Goal: Task Accomplishment & Management: Use online tool/utility

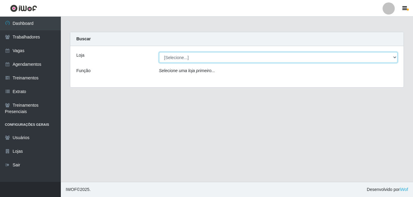
click at [172, 56] on select "[Selecione...] [GEOGRAPHIC_DATA] - [DATE][GEOGRAPHIC_DATA]" at bounding box center [278, 57] width 238 height 11
select select "471"
click at [159, 52] on select "[Selecione...] [GEOGRAPHIC_DATA] - [DATE][GEOGRAPHIC_DATA]" at bounding box center [278, 57] width 238 height 11
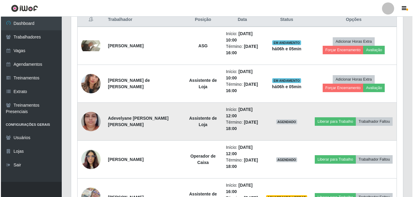
scroll to position [273, 0]
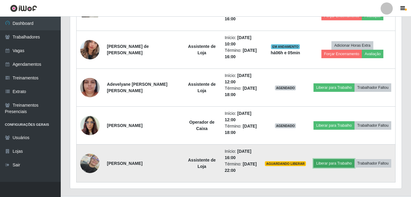
click at [323, 165] on button "Liberar para Trabalho" at bounding box center [333, 163] width 41 height 9
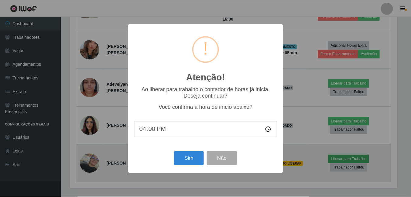
scroll to position [126, 328]
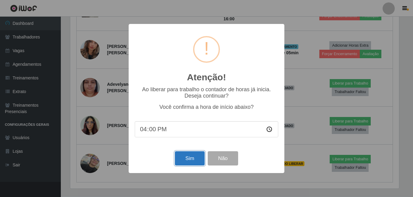
click at [190, 159] on button "Sim" at bounding box center [189, 159] width 29 height 14
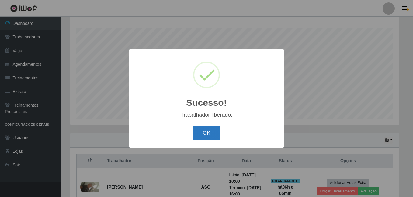
click at [211, 136] on button "OK" at bounding box center [206, 133] width 28 height 14
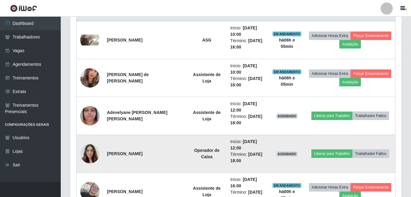
scroll to position [250, 0]
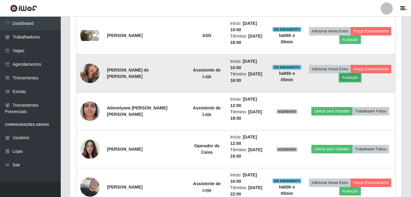
click at [344, 80] on button "Avaliação" at bounding box center [350, 78] width 22 height 9
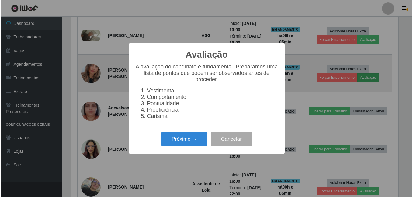
scroll to position [126, 328]
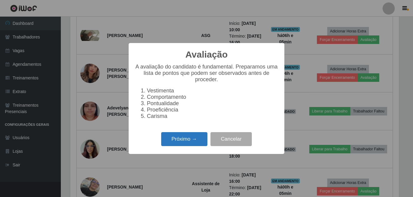
click at [182, 140] on button "Próximo →" at bounding box center [184, 139] width 46 height 14
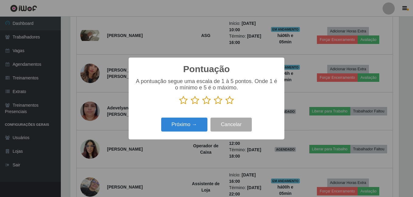
click at [229, 102] on icon at bounding box center [229, 100] width 9 height 9
click at [225, 105] on input "radio" at bounding box center [225, 105] width 0 height 0
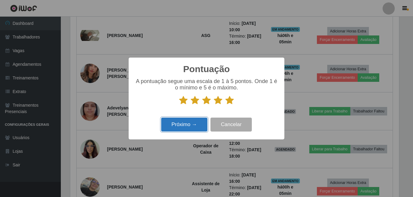
click at [188, 125] on button "Próximo →" at bounding box center [184, 125] width 46 height 14
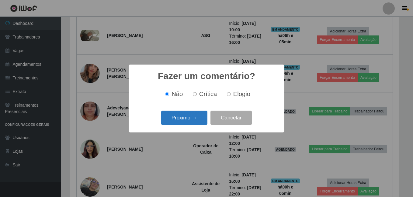
click at [188, 122] on button "Próximo →" at bounding box center [184, 118] width 46 height 14
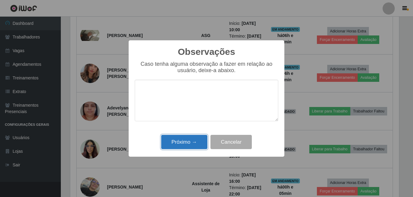
click at [189, 142] on button "Próximo →" at bounding box center [184, 142] width 46 height 14
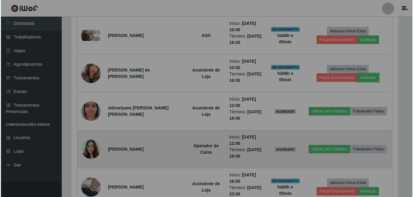
scroll to position [126, 331]
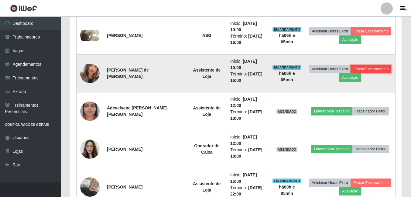
click at [373, 68] on button "Forçar Encerramento" at bounding box center [371, 69] width 41 height 9
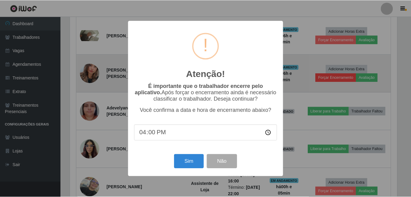
scroll to position [126, 328]
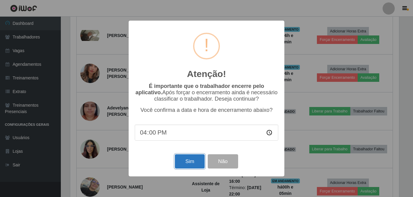
click at [191, 161] on button "Sim" at bounding box center [189, 162] width 29 height 14
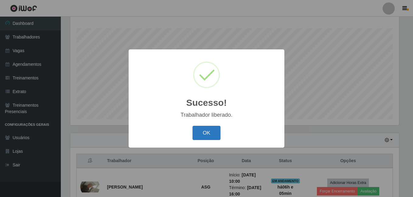
click at [203, 133] on button "OK" at bounding box center [206, 133] width 28 height 14
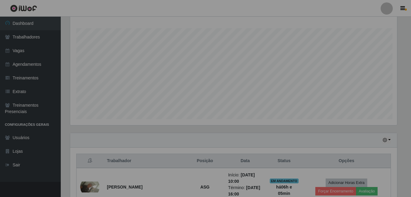
scroll to position [0, 0]
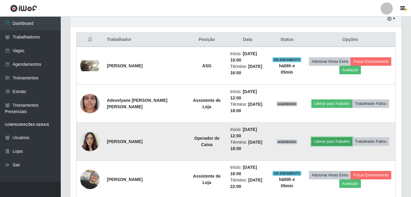
click at [330, 143] on button "Liberar para Trabalho" at bounding box center [331, 142] width 41 height 9
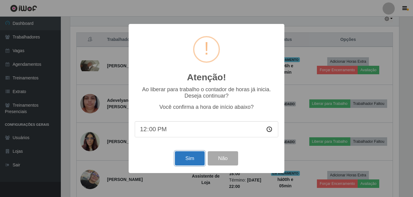
click at [183, 161] on button "Sim" at bounding box center [189, 159] width 29 height 14
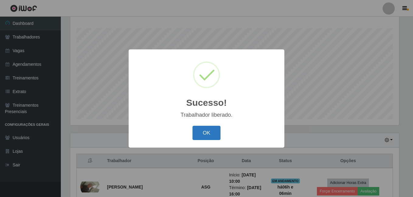
click at [201, 128] on button "OK" at bounding box center [206, 133] width 28 height 14
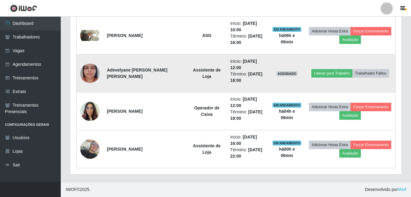
click at [92, 75] on img at bounding box center [89, 73] width 19 height 35
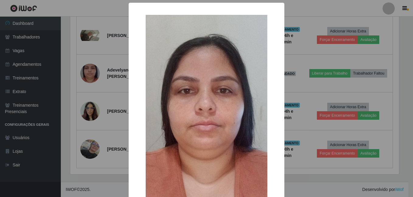
click at [97, 94] on div "× OK Cancel" at bounding box center [206, 98] width 413 height 197
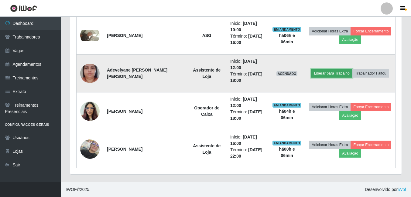
click at [330, 75] on button "Liberar para Trabalho" at bounding box center [331, 73] width 41 height 9
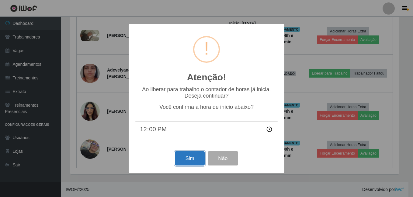
click at [192, 162] on button "Sim" at bounding box center [189, 159] width 29 height 14
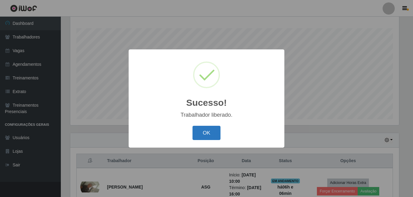
click at [203, 134] on button "OK" at bounding box center [206, 133] width 28 height 14
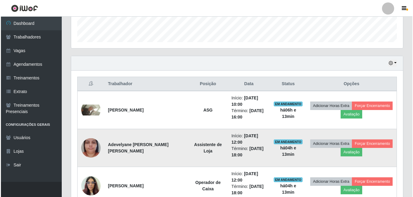
scroll to position [219, 0]
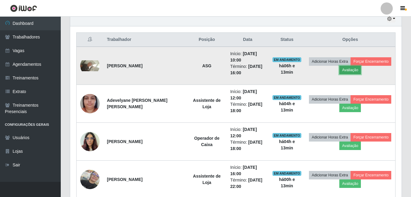
click at [354, 70] on button "Avaliação" at bounding box center [350, 70] width 22 height 9
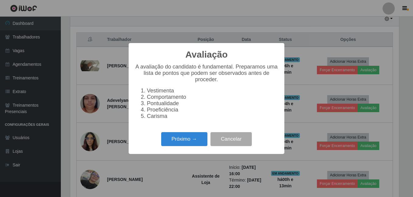
click at [173, 135] on div "Próximo → Cancelar" at bounding box center [206, 139] width 143 height 17
click at [178, 142] on button "Próximo →" at bounding box center [184, 139] width 46 height 14
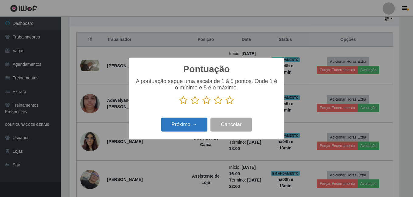
scroll to position [303632, 303430]
click at [229, 104] on icon at bounding box center [229, 100] width 9 height 9
click at [225, 105] on input "radio" at bounding box center [225, 105] width 0 height 0
click at [193, 125] on button "Próximo →" at bounding box center [184, 125] width 46 height 14
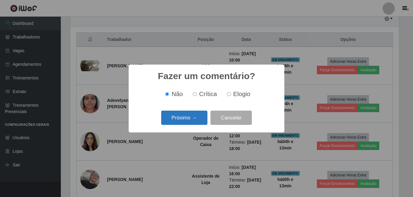
click at [195, 113] on button "Próximo →" at bounding box center [184, 118] width 46 height 14
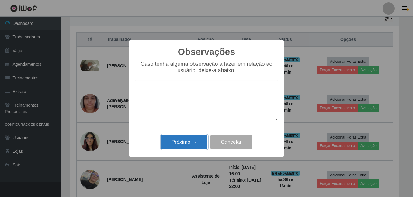
click at [199, 148] on button "Próximo →" at bounding box center [184, 142] width 46 height 14
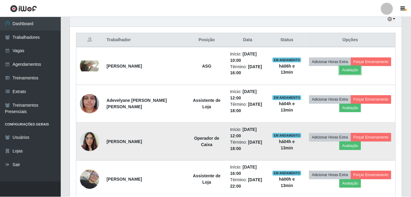
scroll to position [126, 331]
